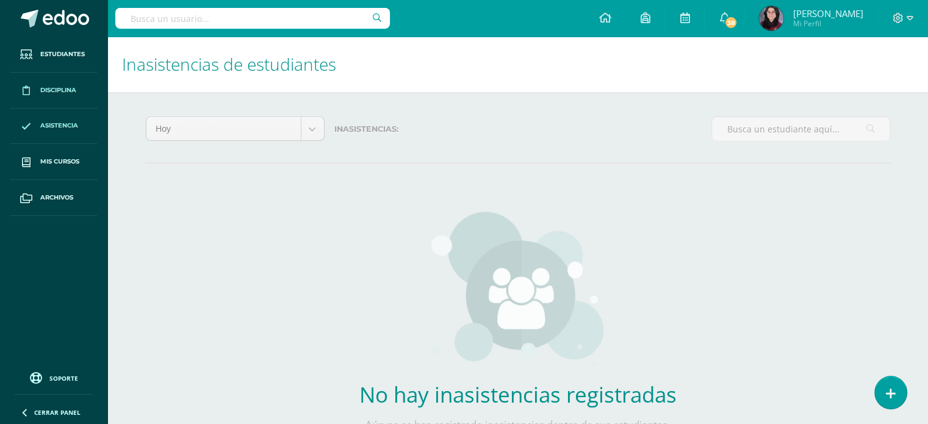
click at [67, 97] on link "Disciplina" at bounding box center [54, 91] width 88 height 36
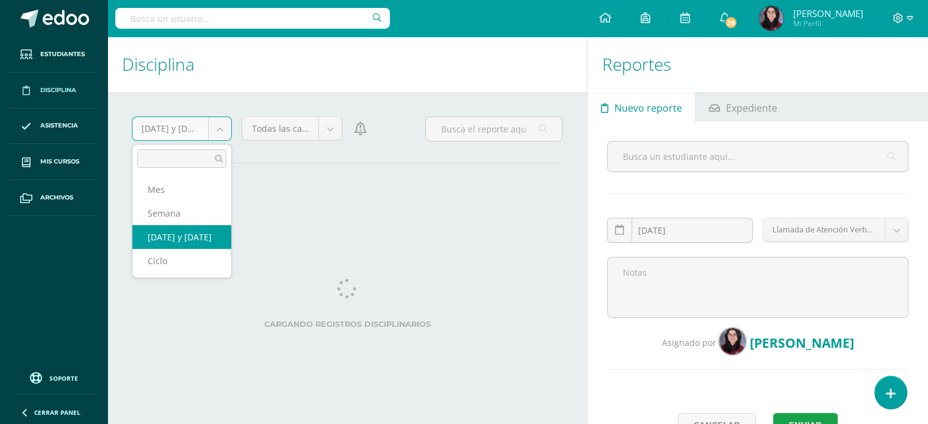
click at [219, 134] on body "Estudiantes Disciplina Asistencia Mis cursos Archivos Soporte Centro de ayuda Ú…" at bounding box center [464, 212] width 928 height 424
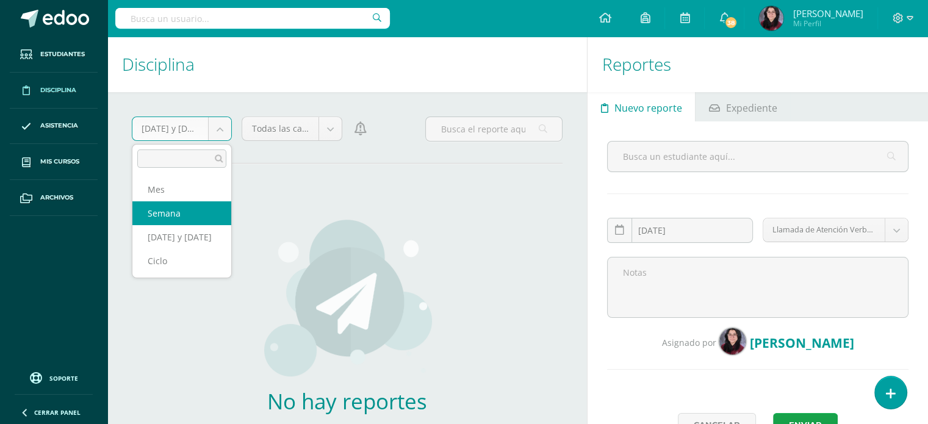
select select "week"
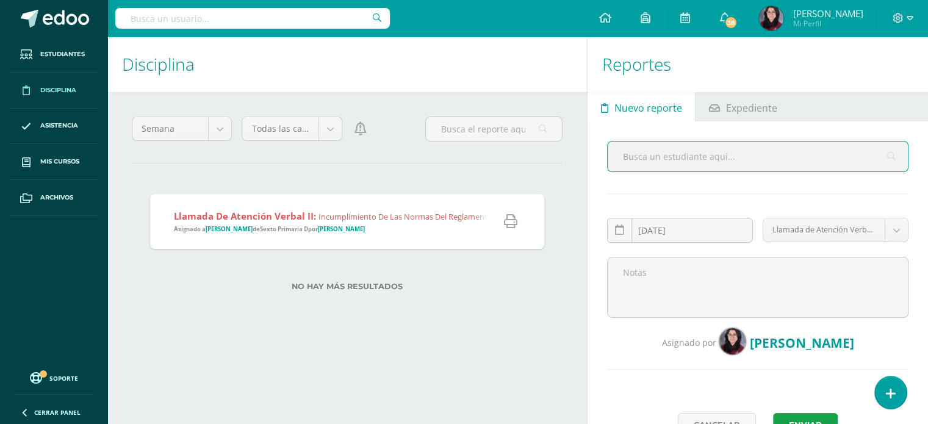
click at [509, 221] on icon at bounding box center [510, 221] width 13 height 13
